Goal: Transaction & Acquisition: Purchase product/service

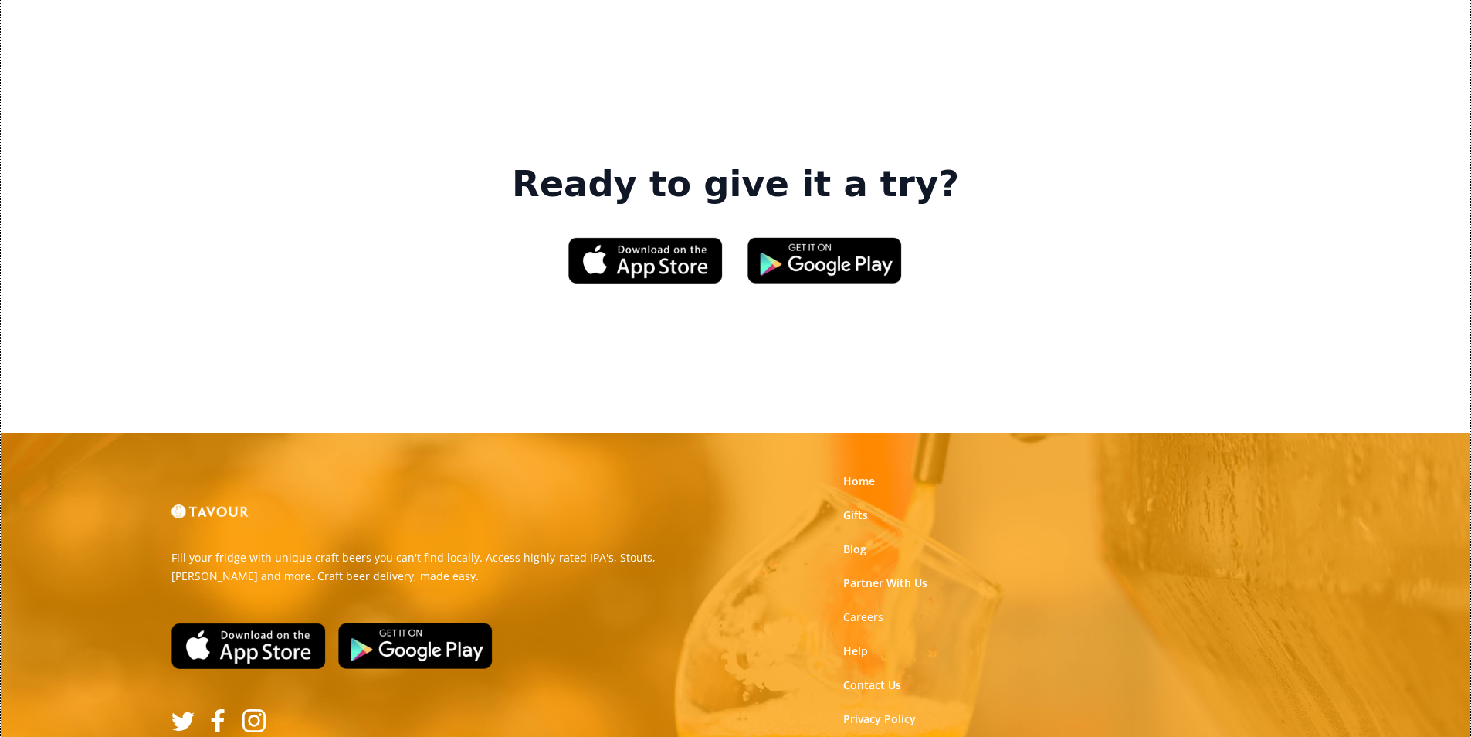
scroll to position [2337, 0]
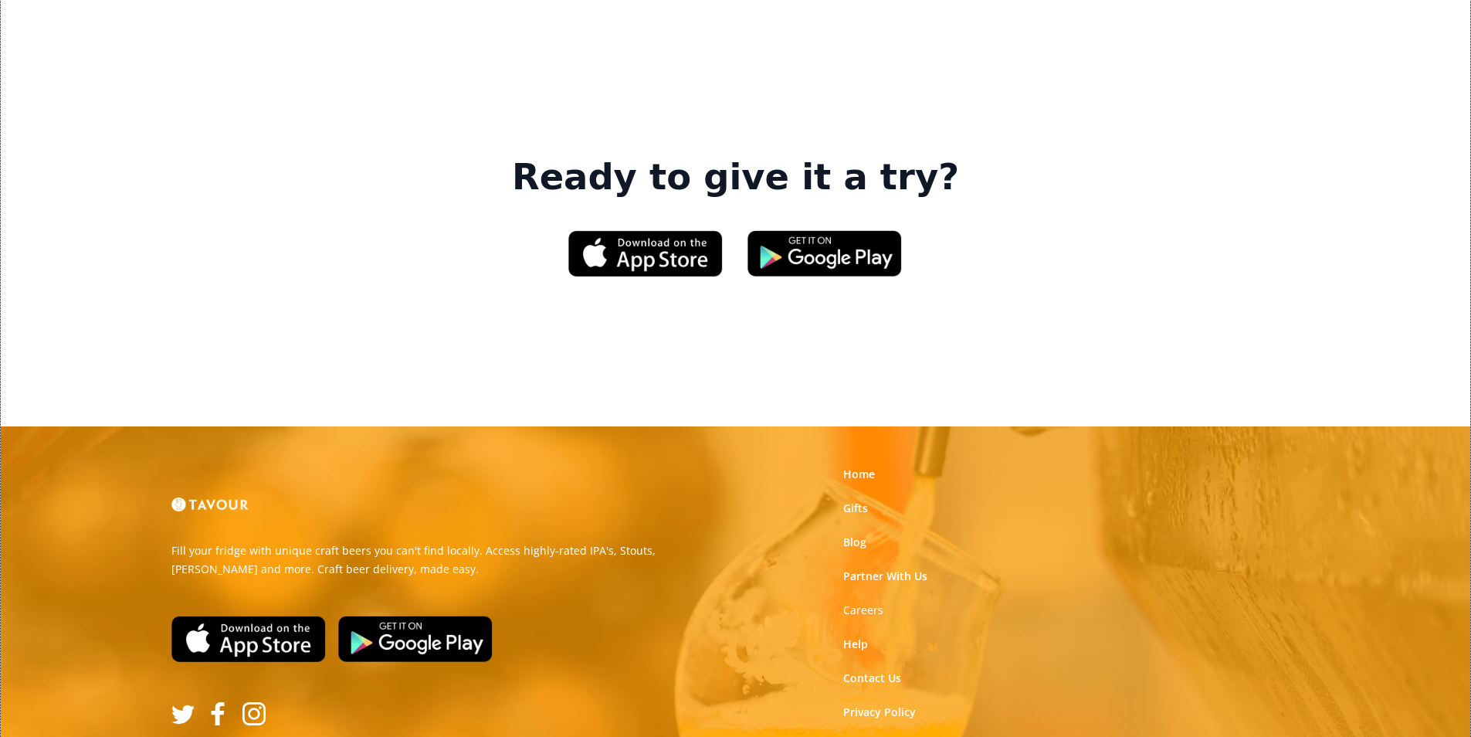
click at [888, 736] on link "Terms of Use" at bounding box center [877, 745] width 69 height 15
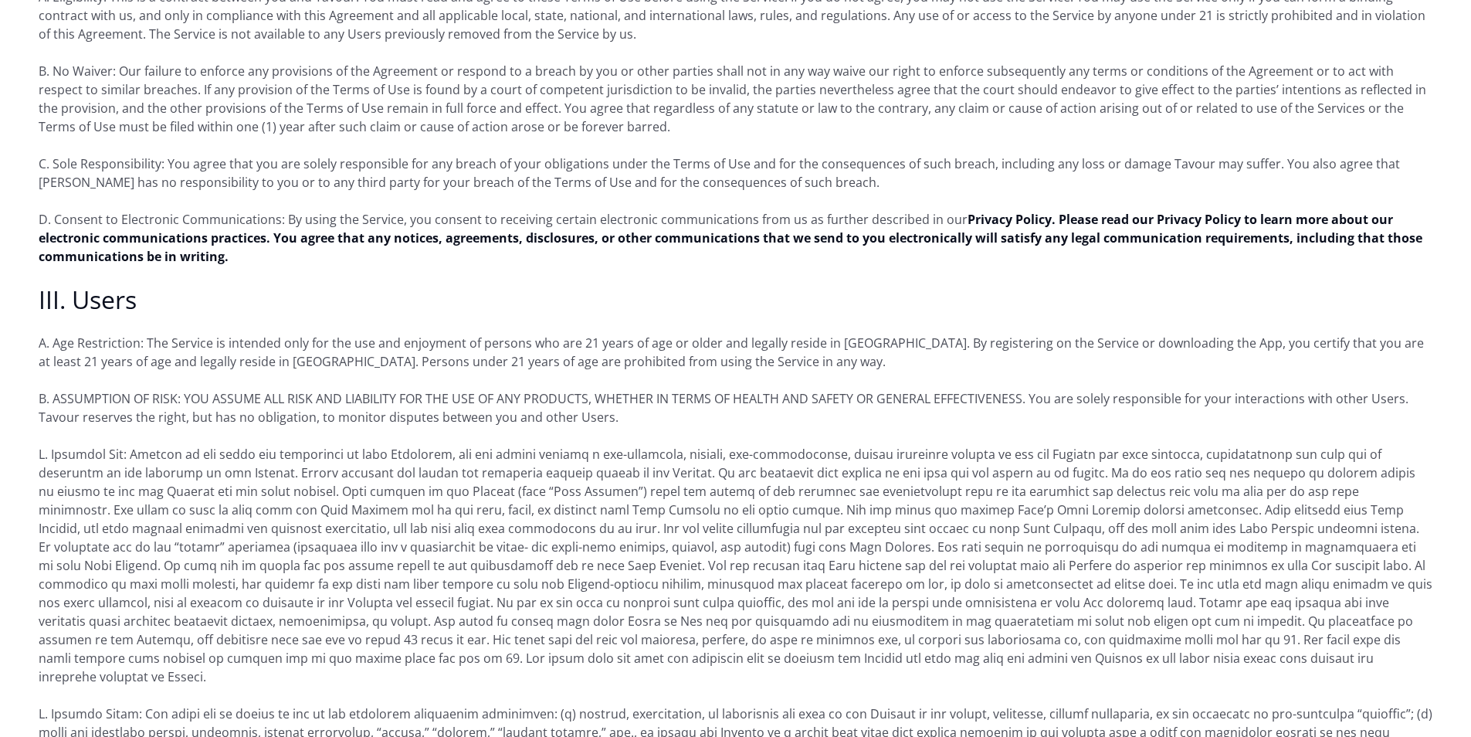
scroll to position [849, 0]
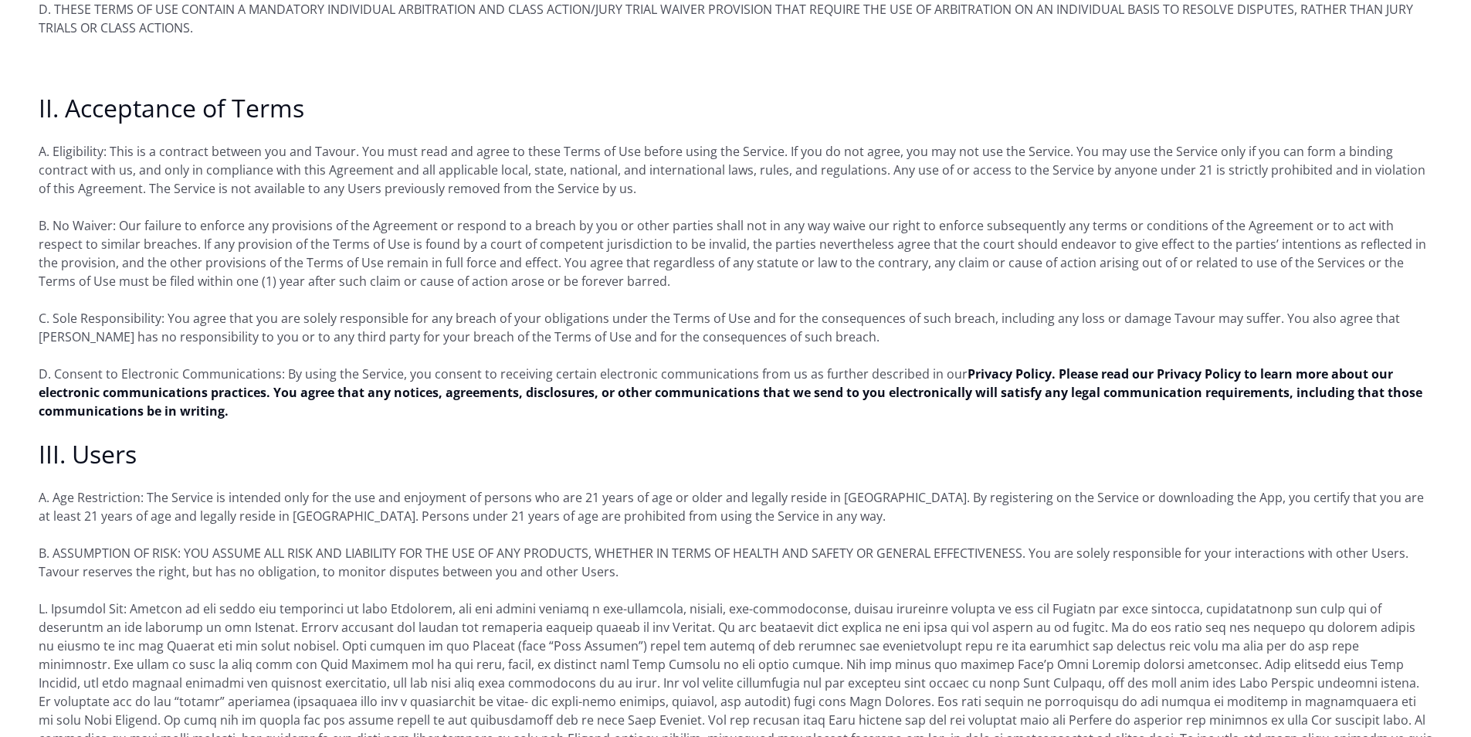
click at [443, 388] on p "D. Consent to Electronic Communications: By using the Service, you consent to r…" at bounding box center [736, 393] width 1394 height 56
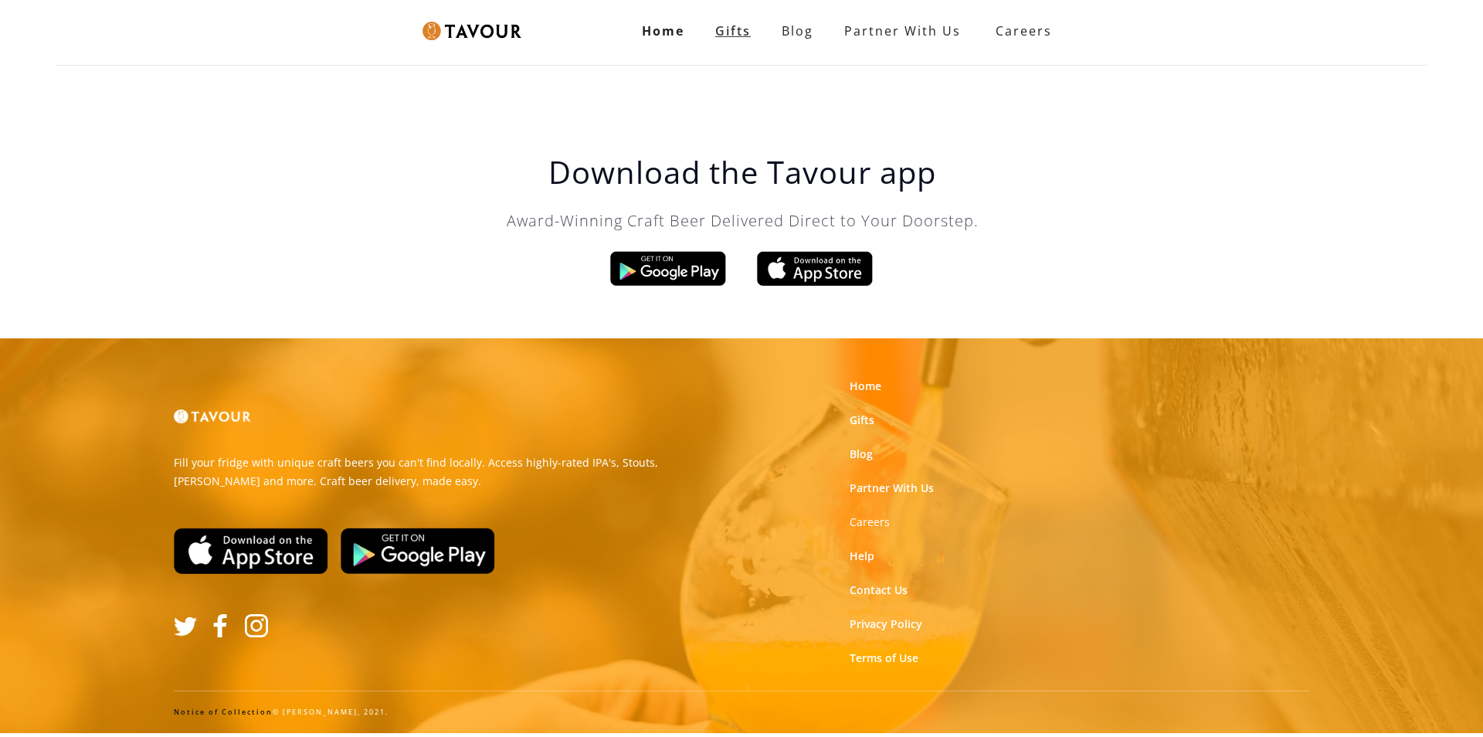
click at [737, 40] on link "Gifts" at bounding box center [733, 30] width 66 height 31
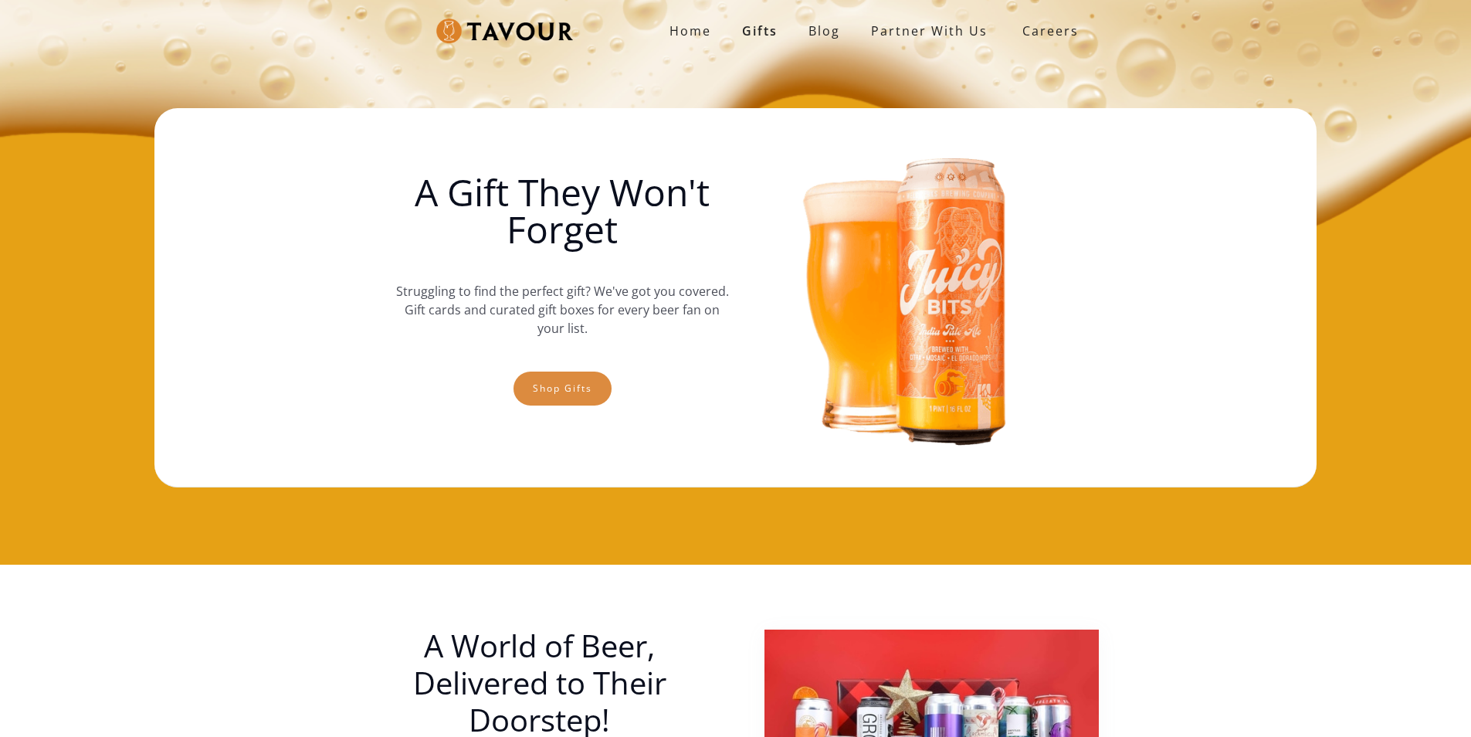
click at [595, 399] on link "Shop gifts" at bounding box center [563, 388] width 98 height 34
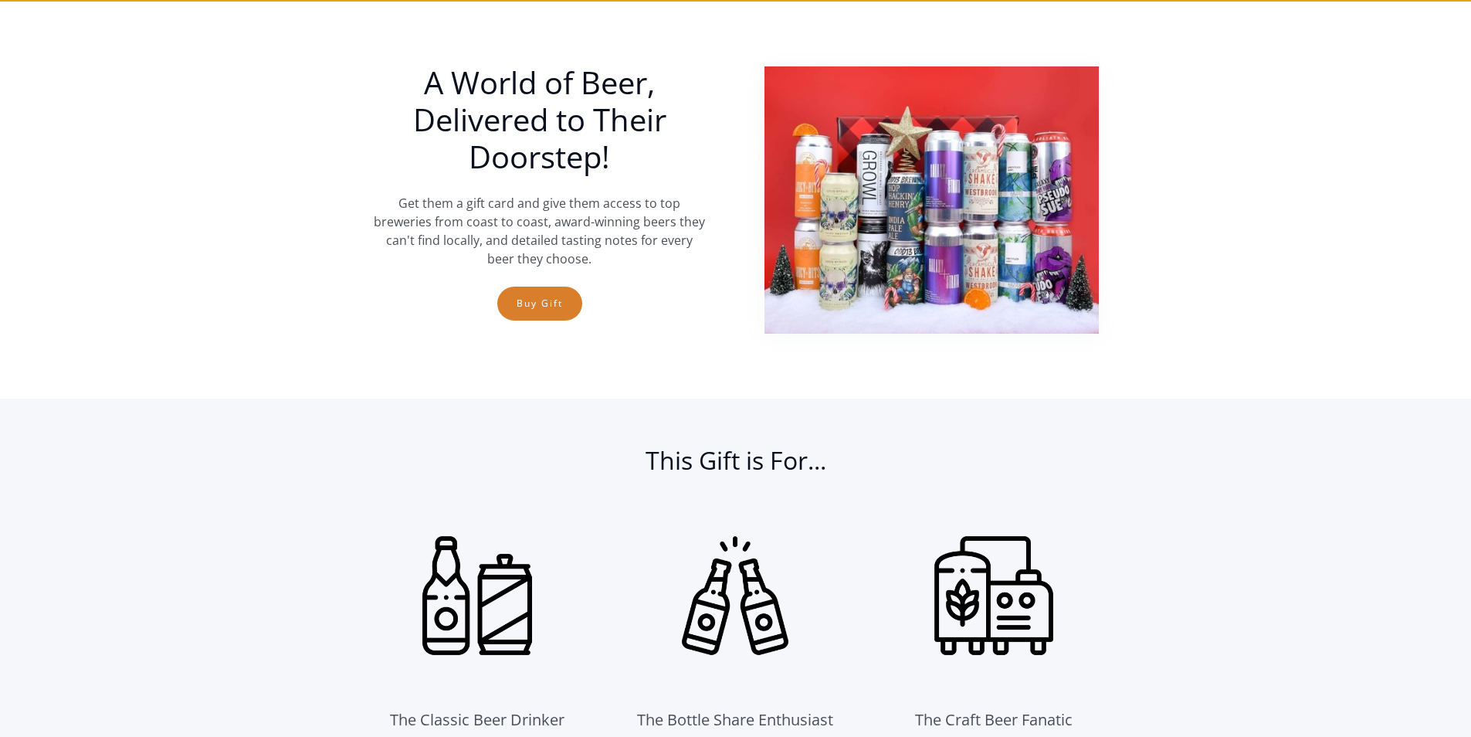
scroll to position [565, 0]
